Goal: Task Accomplishment & Management: Manage account settings

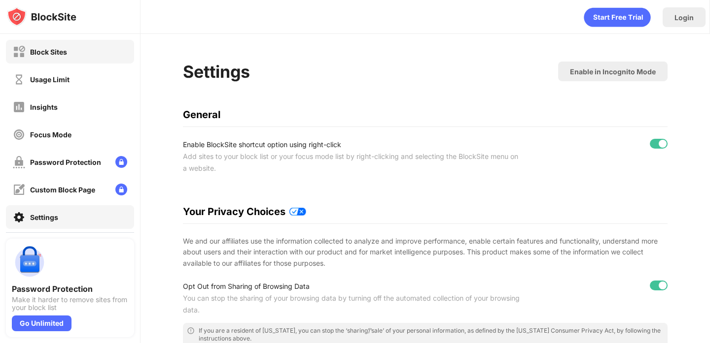
click at [99, 52] on div "Block Sites" at bounding box center [70, 52] width 128 height 24
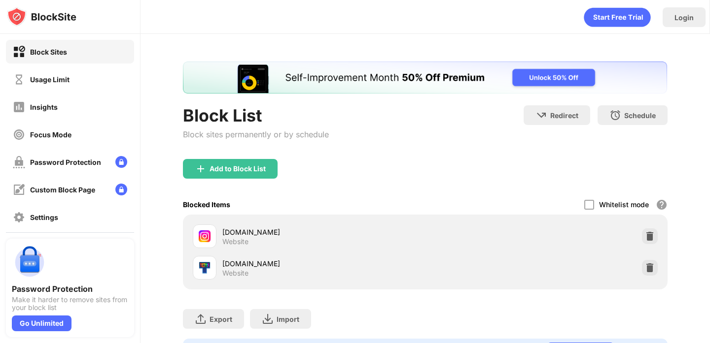
click at [261, 172] on div "Add to Block List" at bounding box center [237, 169] width 56 height 8
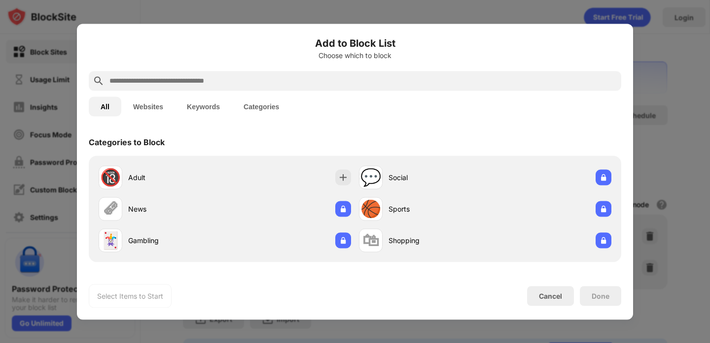
click at [242, 87] on div at bounding box center [355, 81] width 532 height 20
click at [242, 82] on input "text" at bounding box center [362, 81] width 509 height 12
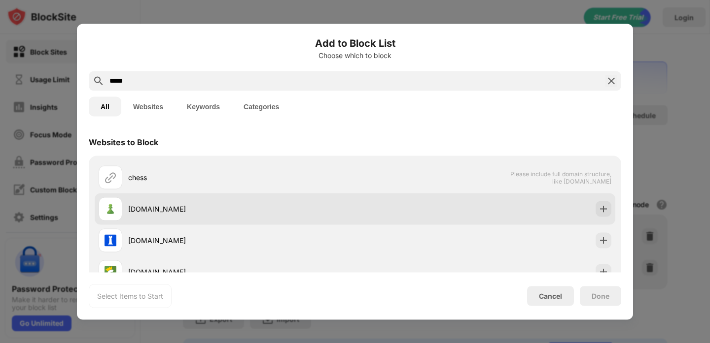
type input "*****"
click at [605, 209] on img at bounding box center [603, 209] width 10 height 10
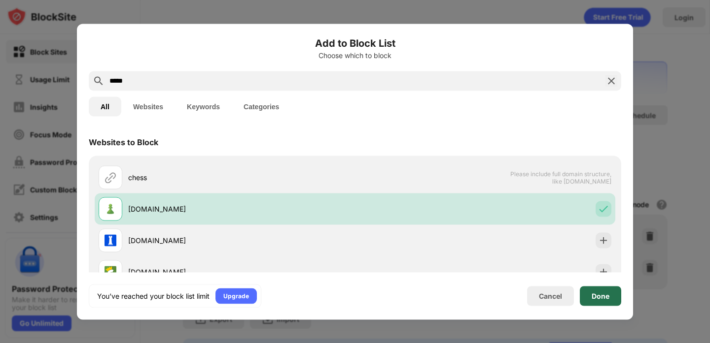
click at [602, 300] on div "Done" at bounding box center [600, 296] width 18 height 8
